Goal: Task Accomplishment & Management: Complete application form

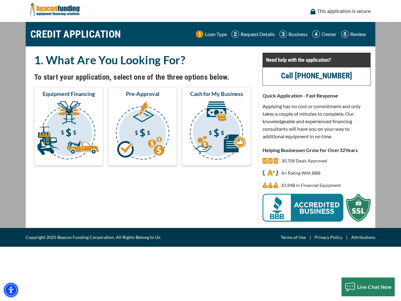
click at [11, 290] on img "Accessibility Menu" at bounding box center [11, 290] width 14 height 14
click at [69, 131] on body "Skip to main content Enable accessibility for low vision Open the accessibility…" at bounding box center [200, 150] width 401 height 301
click at [143, 131] on body "Skip to main content Enable accessibility for low vision Open the accessibility…" at bounding box center [200, 150] width 401 height 301
click at [217, 131] on body "Skip to main content Enable accessibility for low vision Open the accessibility…" at bounding box center [200, 150] width 401 height 301
click at [368, 287] on body "Skip to main content Enable accessibility for low vision Open the accessibility…" at bounding box center [200, 150] width 401 height 301
